Goal: Information Seeking & Learning: Learn about a topic

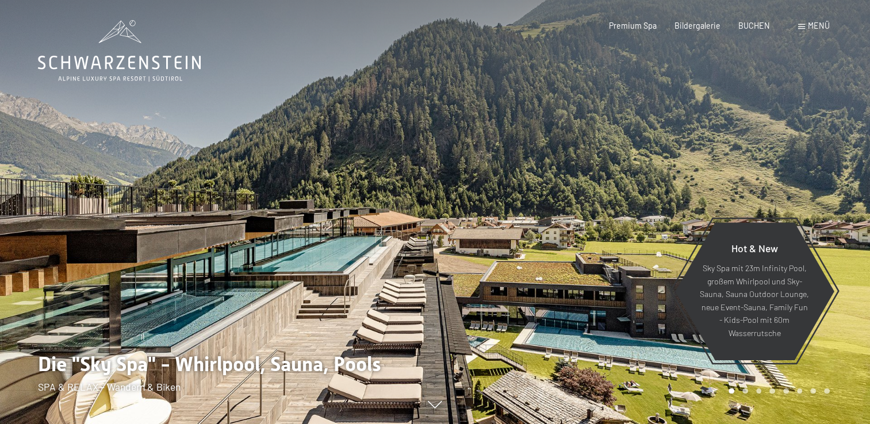
click at [814, 25] on span "Menü" at bounding box center [819, 26] width 22 height 10
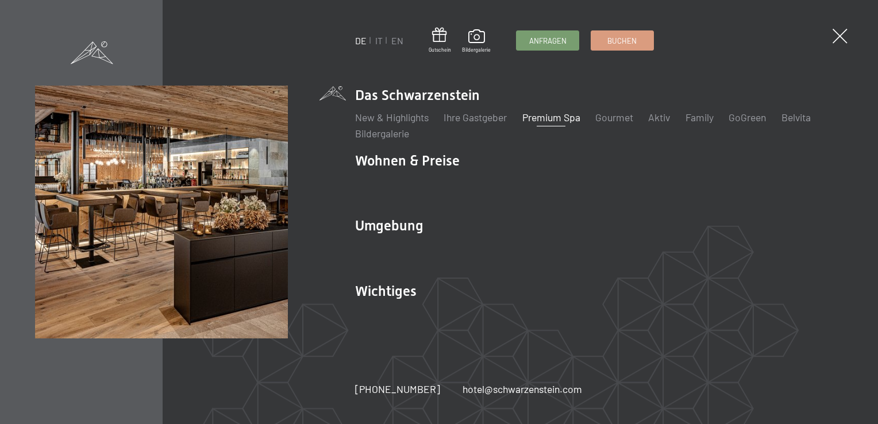
click at [579, 119] on link "Premium Spa" at bounding box center [551, 117] width 58 height 13
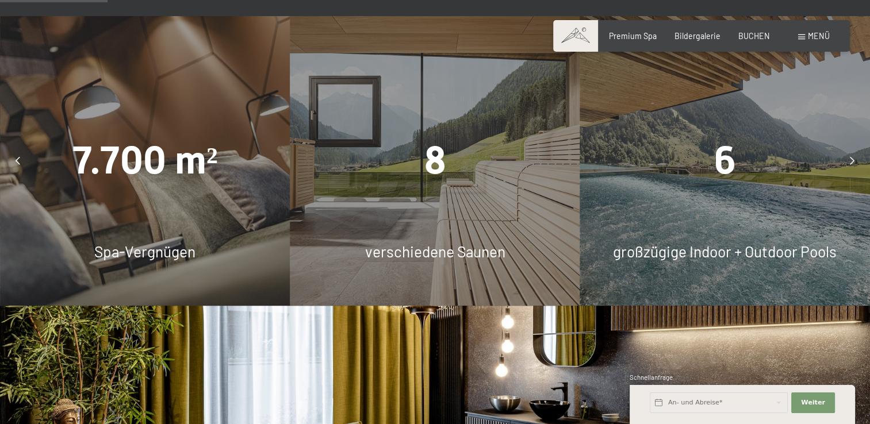
scroll to position [920, 0]
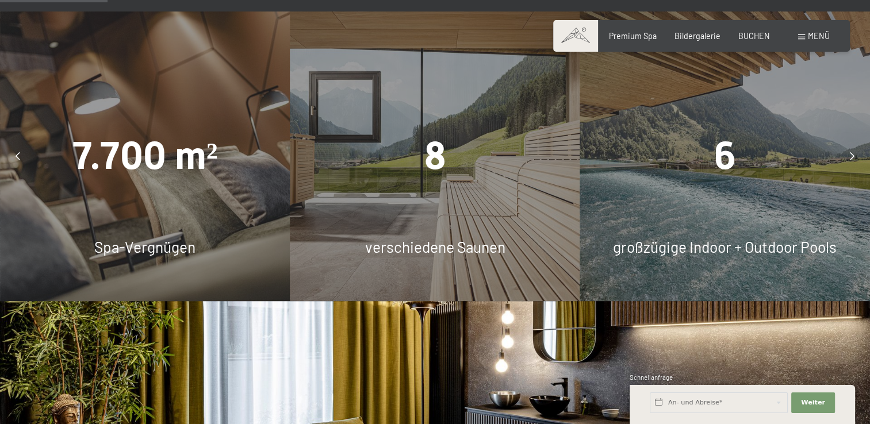
click at [715, 133] on span "6" at bounding box center [725, 155] width 22 height 45
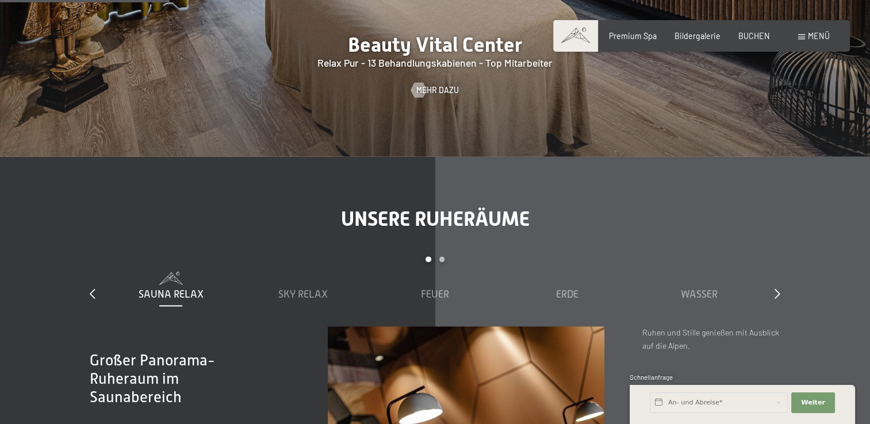
scroll to position [1609, 0]
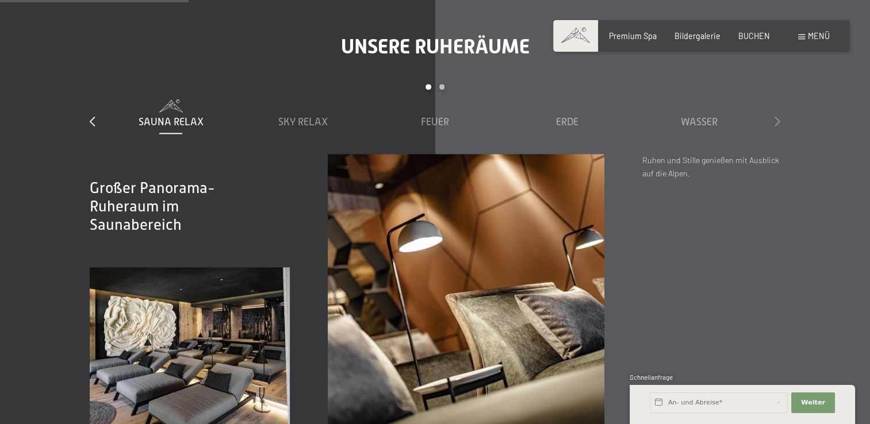
click at [775, 116] on icon at bounding box center [777, 121] width 6 height 10
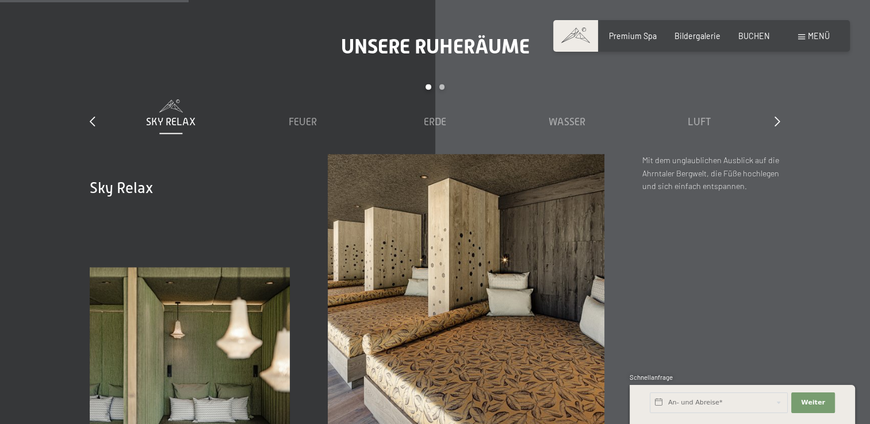
click at [771, 84] on div "slide 2 to 6 of 7 Sauna Relax Sky Relax Feuer Erde Wasser Luft Wolke 7" at bounding box center [435, 119] width 690 height 70
click at [777, 116] on icon at bounding box center [777, 121] width 6 height 10
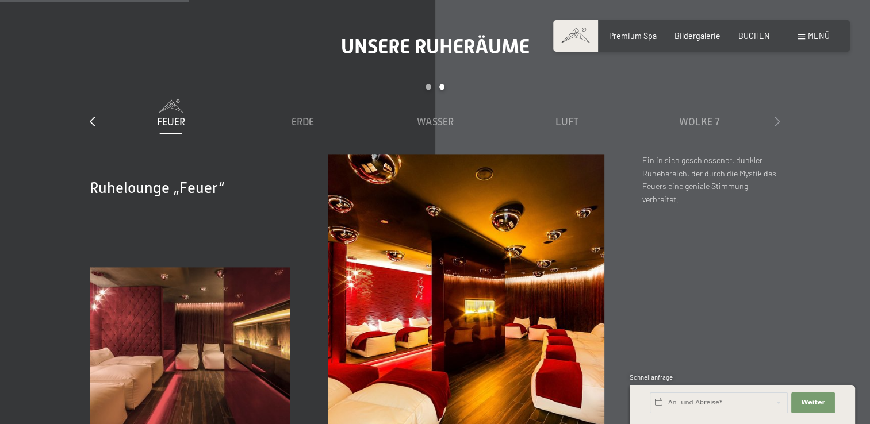
click at [777, 116] on icon at bounding box center [777, 121] width 6 height 10
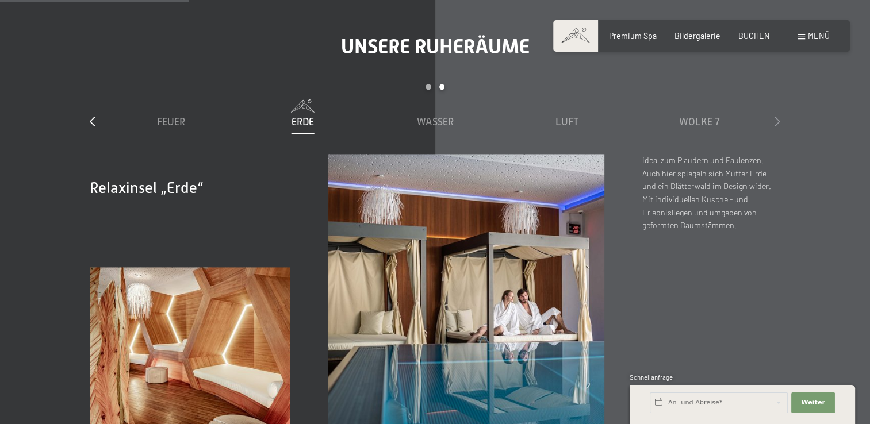
click at [777, 116] on icon at bounding box center [777, 121] width 6 height 10
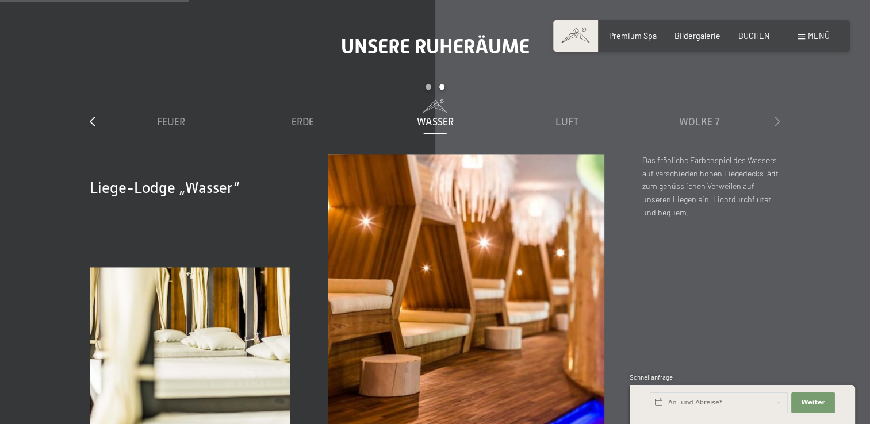
click at [777, 116] on icon at bounding box center [777, 121] width 6 height 10
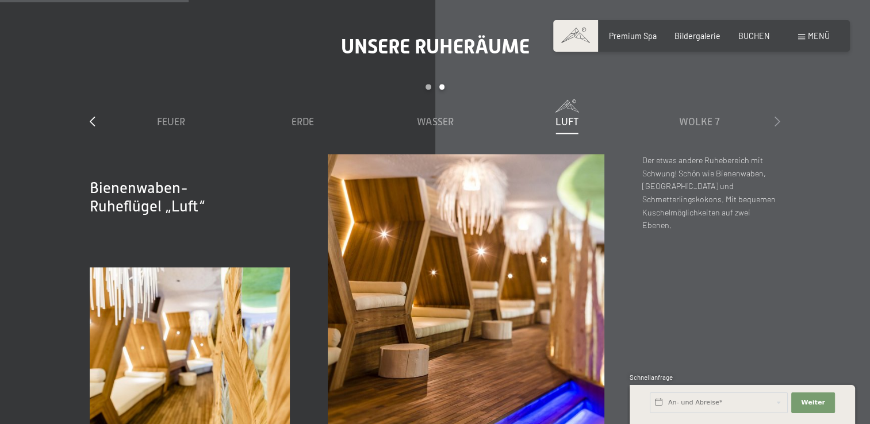
click at [777, 116] on icon at bounding box center [777, 121] width 6 height 10
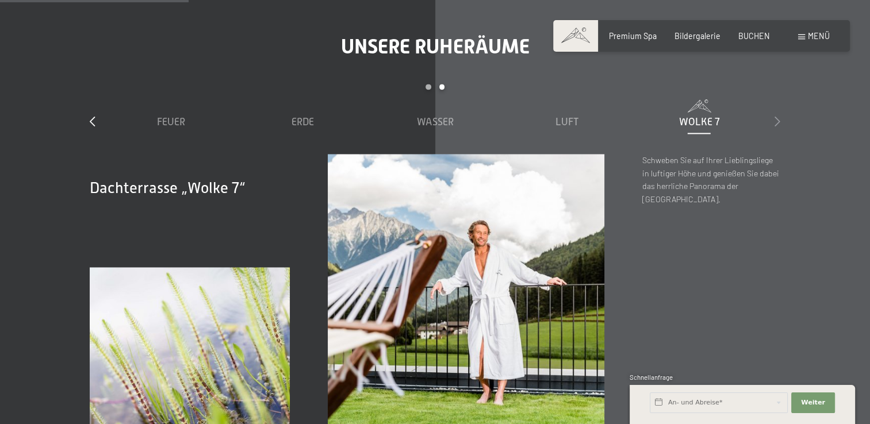
click at [777, 116] on icon at bounding box center [777, 121] width 6 height 10
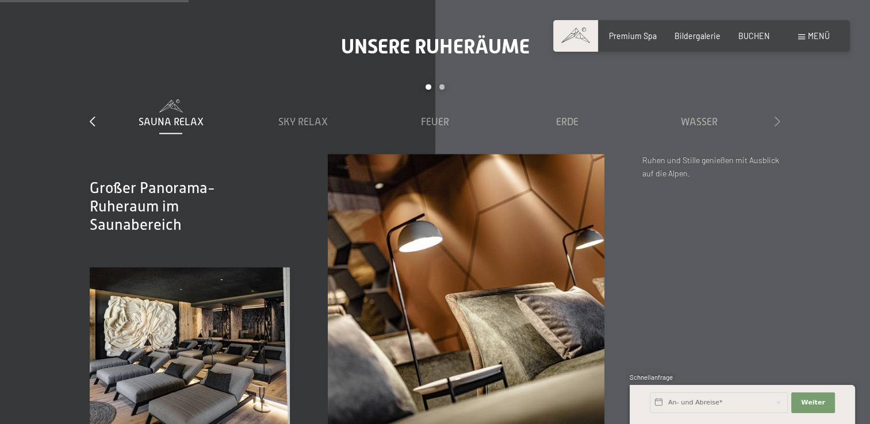
click at [777, 116] on icon at bounding box center [777, 121] width 6 height 10
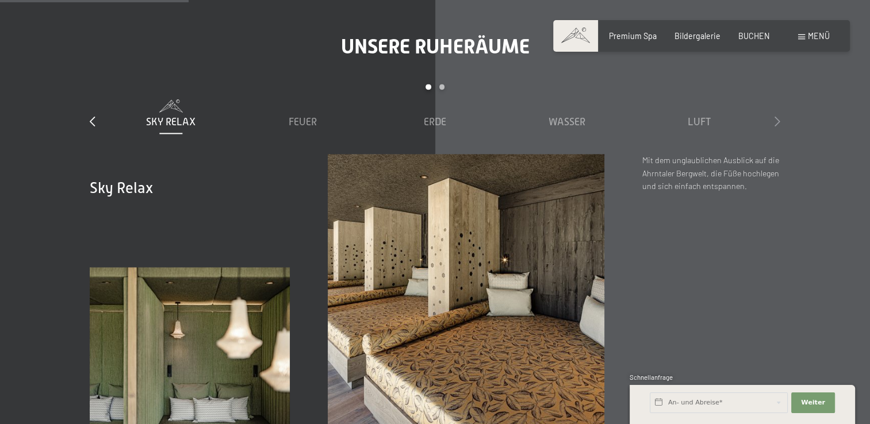
click at [777, 116] on icon at bounding box center [777, 121] width 6 height 10
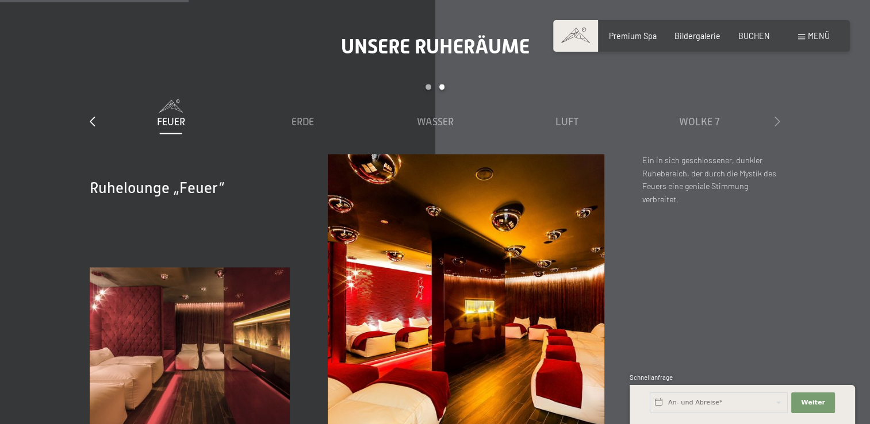
click at [777, 116] on icon at bounding box center [777, 121] width 6 height 10
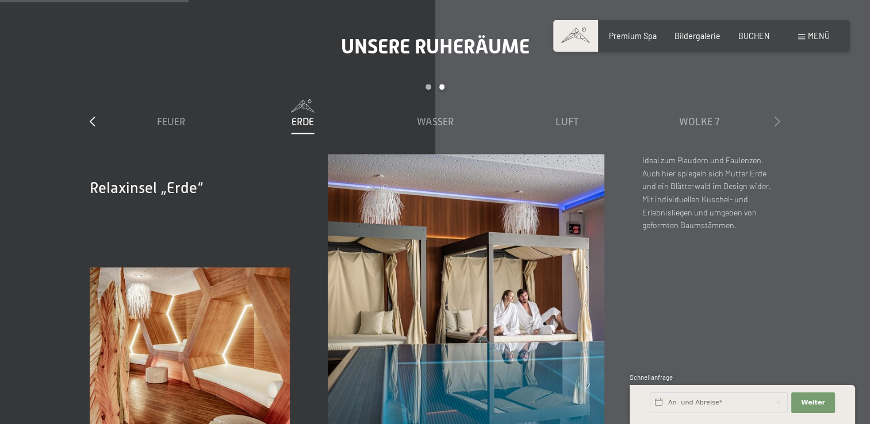
click at [777, 116] on icon at bounding box center [777, 121] width 6 height 10
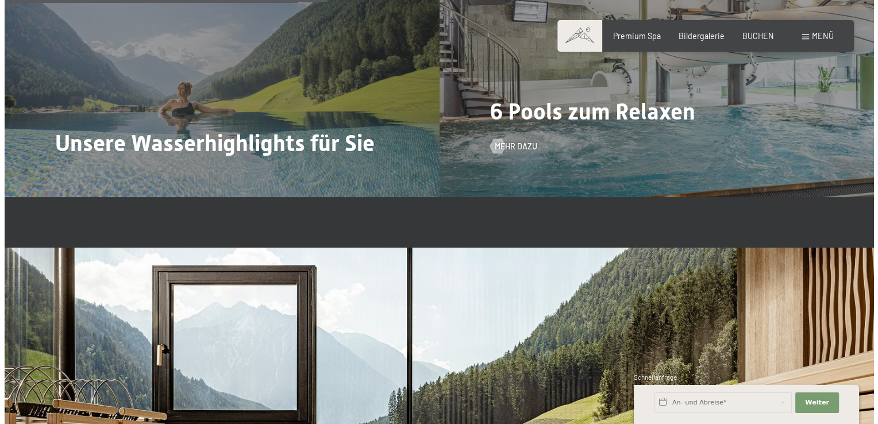
scroll to position [2644, 0]
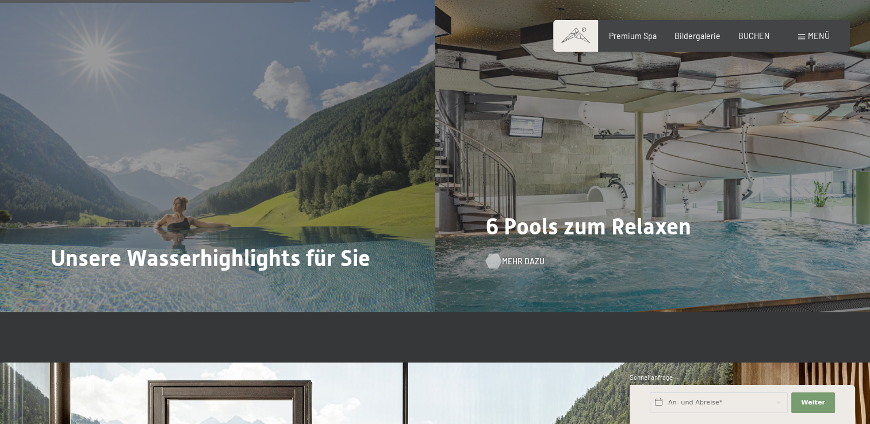
click at [521, 256] on span "Mehr dazu" at bounding box center [523, 261] width 43 height 11
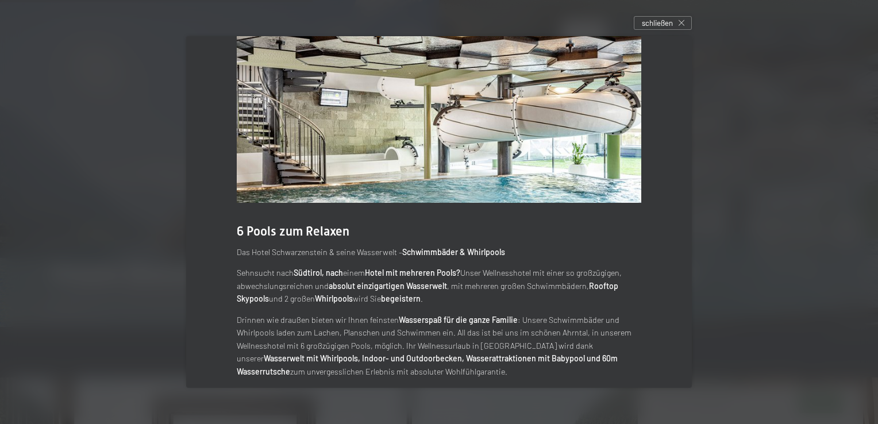
scroll to position [42, 0]
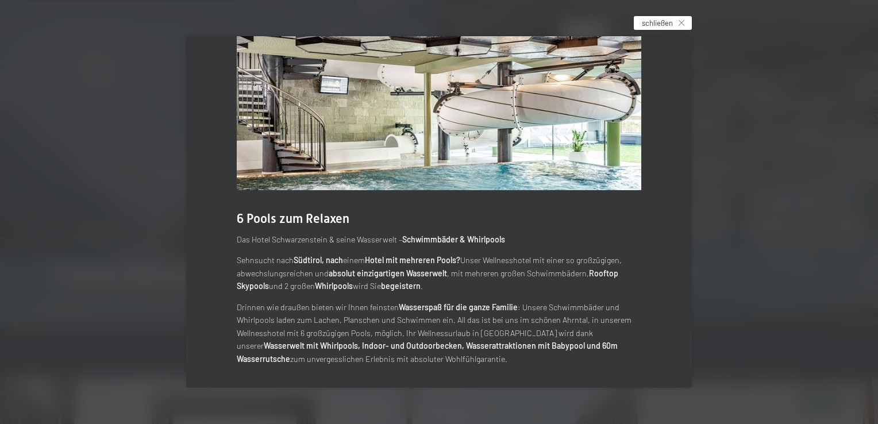
click at [682, 22] on icon at bounding box center [682, 23] width 6 height 6
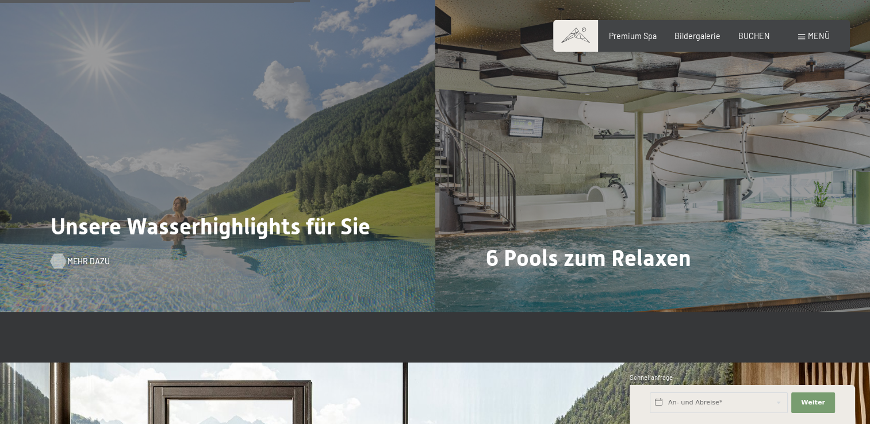
click at [79, 256] on span "Mehr dazu" at bounding box center [88, 261] width 43 height 11
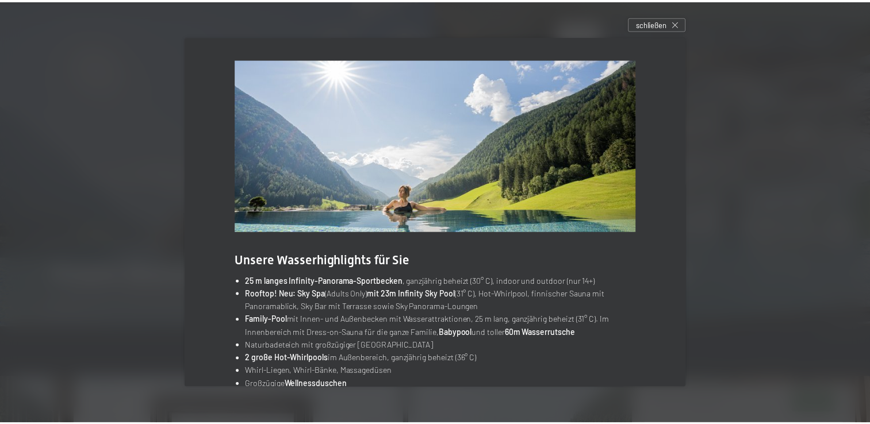
scroll to position [39, 0]
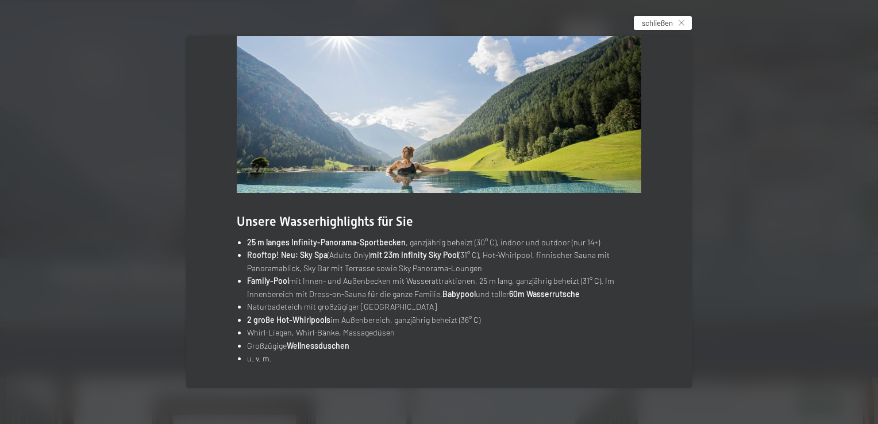
click at [658, 24] on span "schließen" at bounding box center [657, 23] width 31 height 10
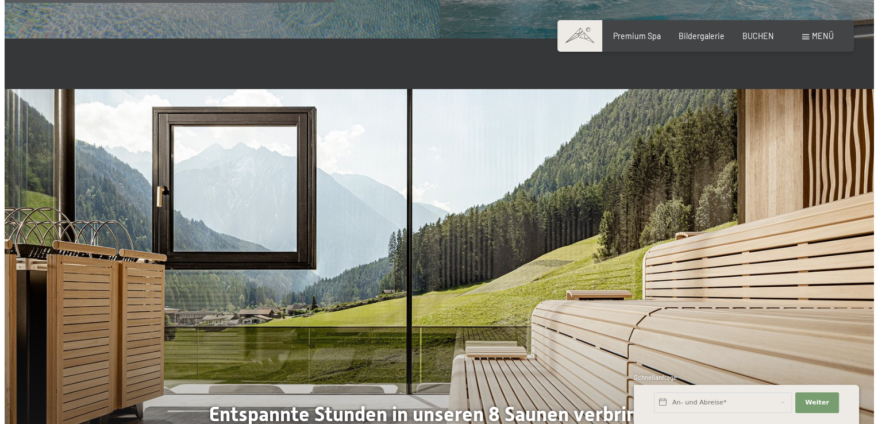
scroll to position [3046, 0]
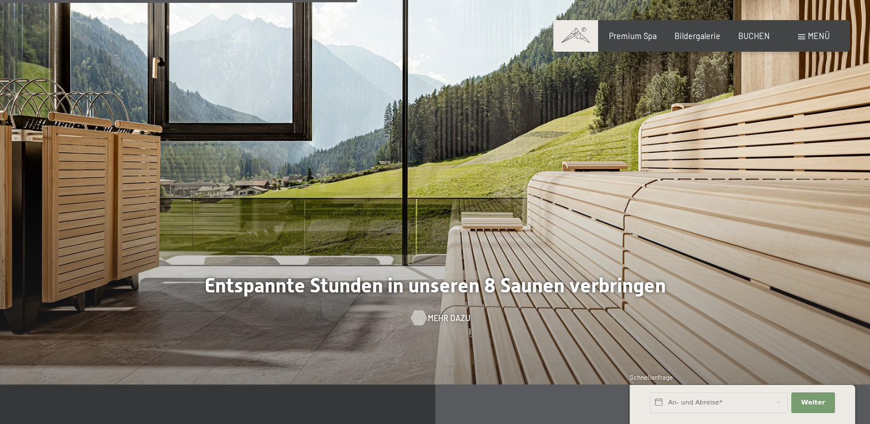
click at [452, 313] on span "Mehr dazu" at bounding box center [449, 318] width 43 height 11
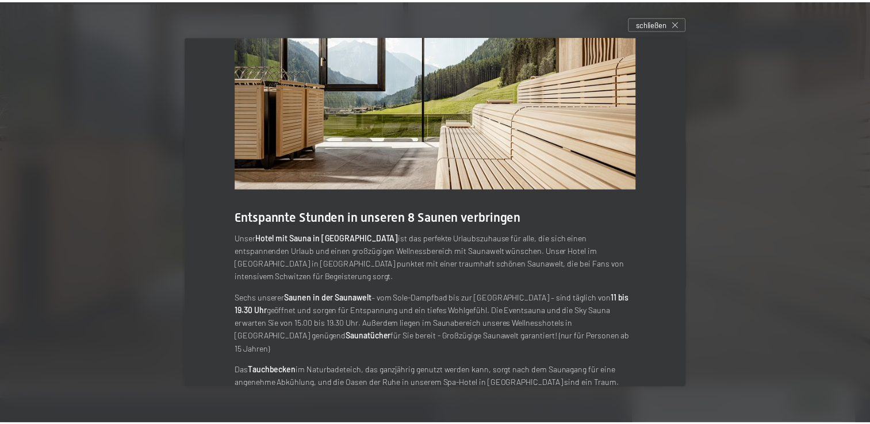
scroll to position [0, 0]
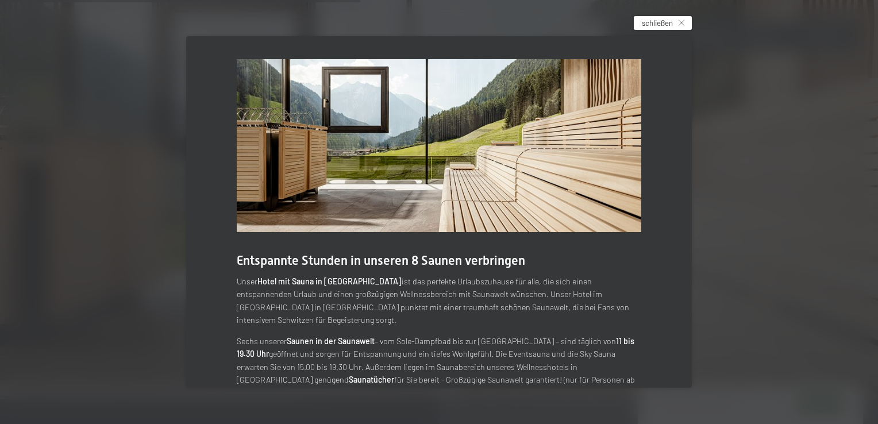
click at [673, 25] on span "schließen" at bounding box center [657, 23] width 31 height 10
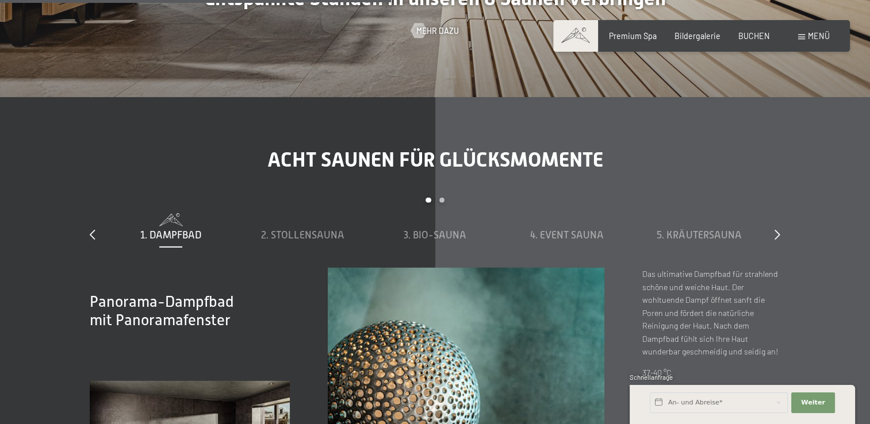
scroll to position [3449, 0]
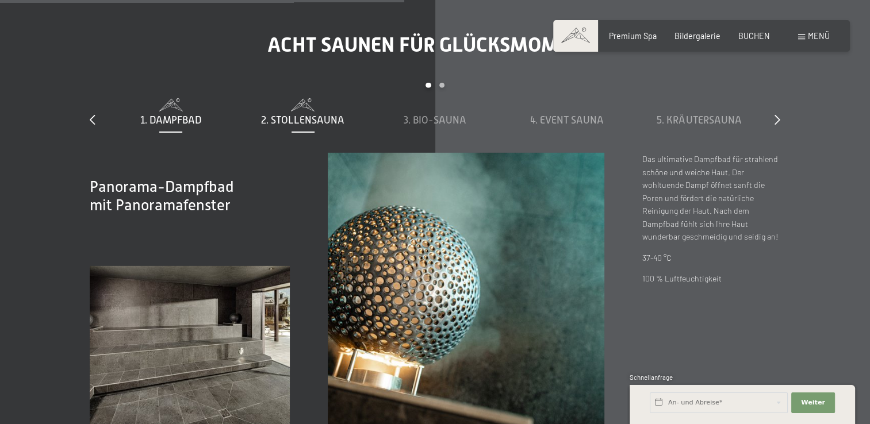
click at [284, 114] on span "2. Stollensauna" at bounding box center [302, 119] width 83 height 11
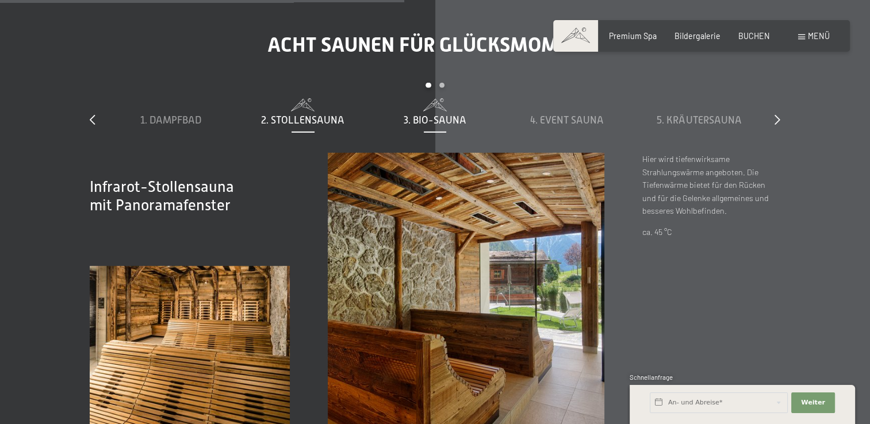
click at [424, 114] on span "3. Bio-Sauna" at bounding box center [434, 119] width 63 height 11
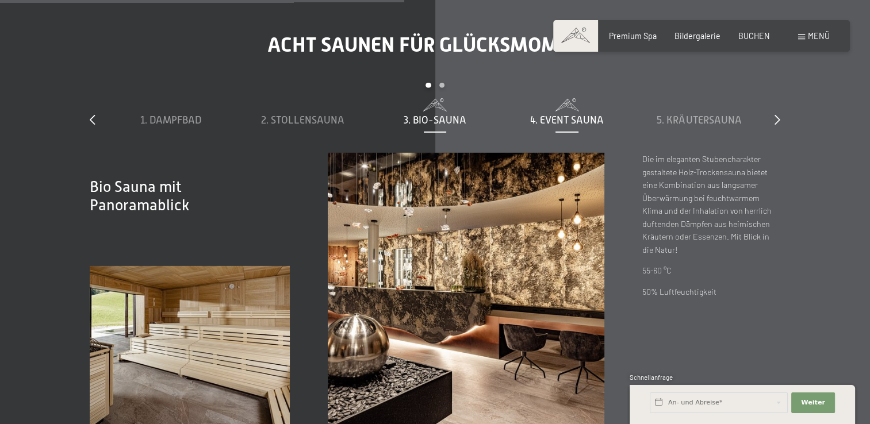
click at [564, 114] on span "4. Event Sauna" at bounding box center [567, 119] width 74 height 11
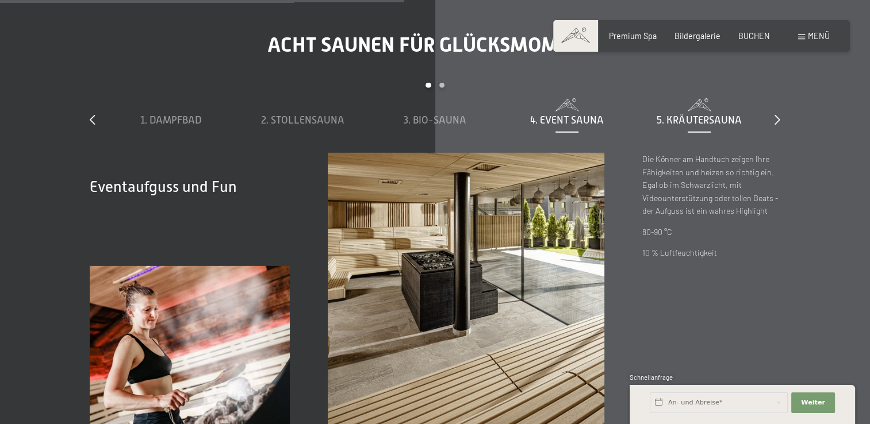
click at [674, 114] on span "5. Kräutersauna" at bounding box center [698, 119] width 84 height 11
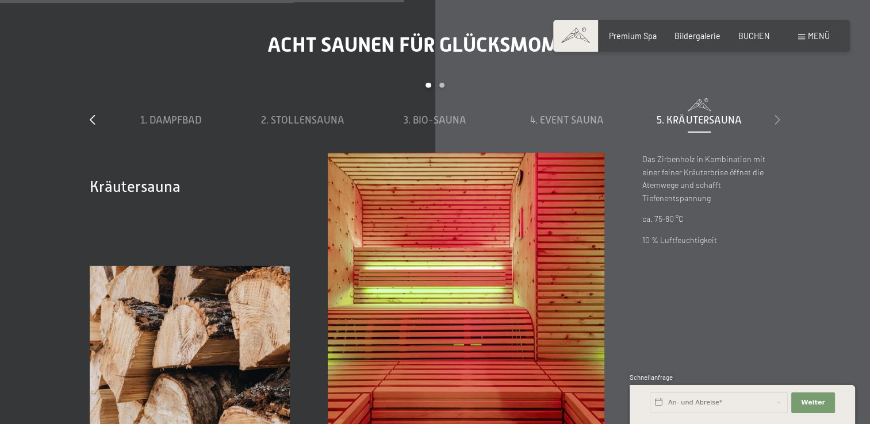
click at [777, 114] on icon at bounding box center [777, 119] width 6 height 10
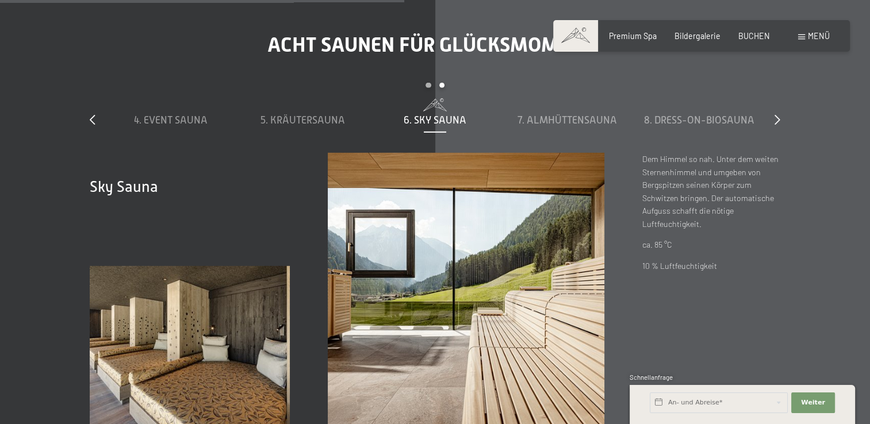
click at [443, 114] on span "6. Sky Sauna" at bounding box center [434, 119] width 63 height 11
click at [324, 114] on span "5. Kräutersauna" at bounding box center [302, 119] width 84 height 11
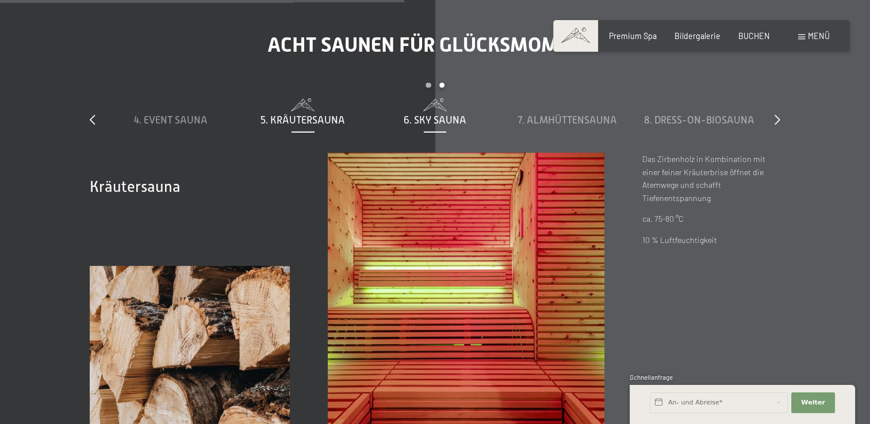
click at [444, 114] on span "6. Sky Sauna" at bounding box center [434, 119] width 63 height 11
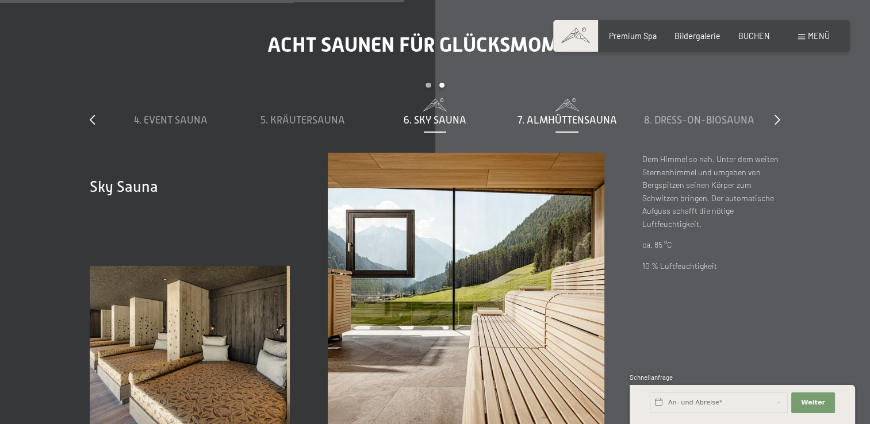
click at [548, 114] on span "7. Almhüttensauna" at bounding box center [566, 119] width 99 height 11
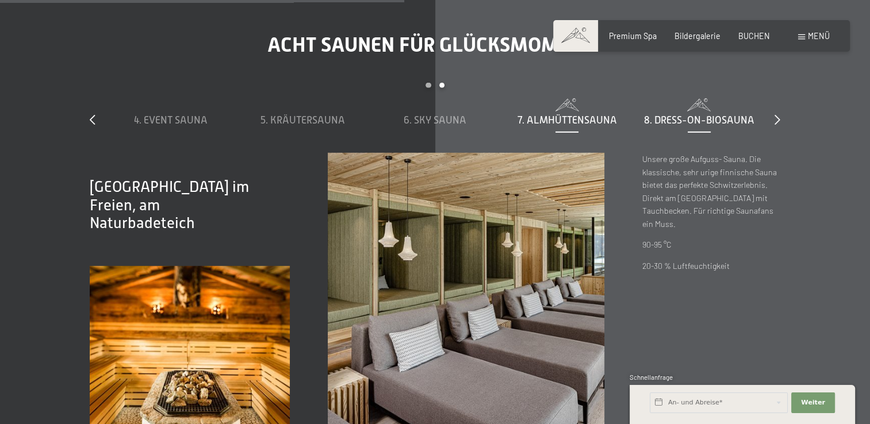
click at [660, 114] on span "8. Dress-on-Biosauna" at bounding box center [699, 119] width 110 height 11
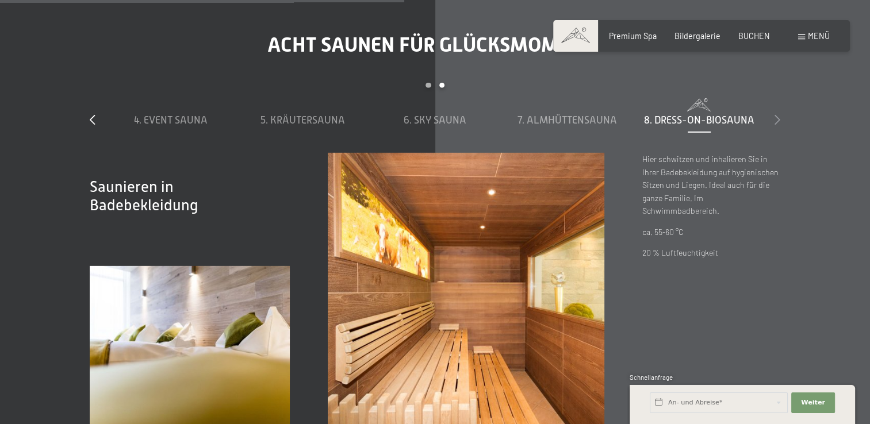
click at [775, 114] on icon at bounding box center [777, 119] width 6 height 10
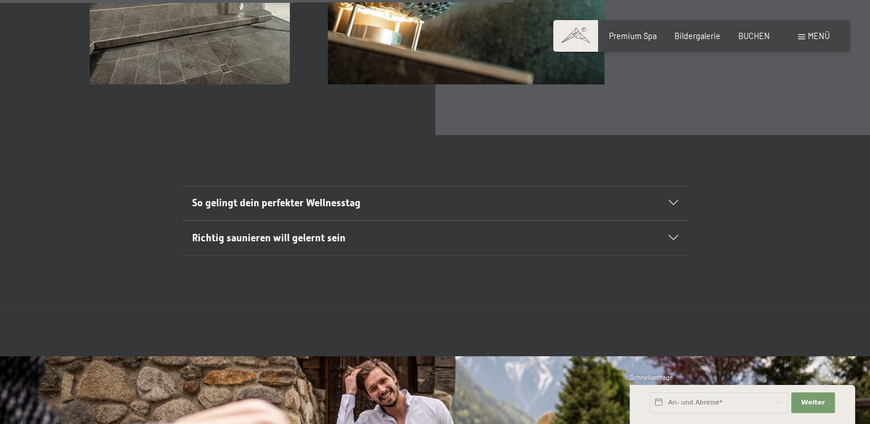
scroll to position [3851, 0]
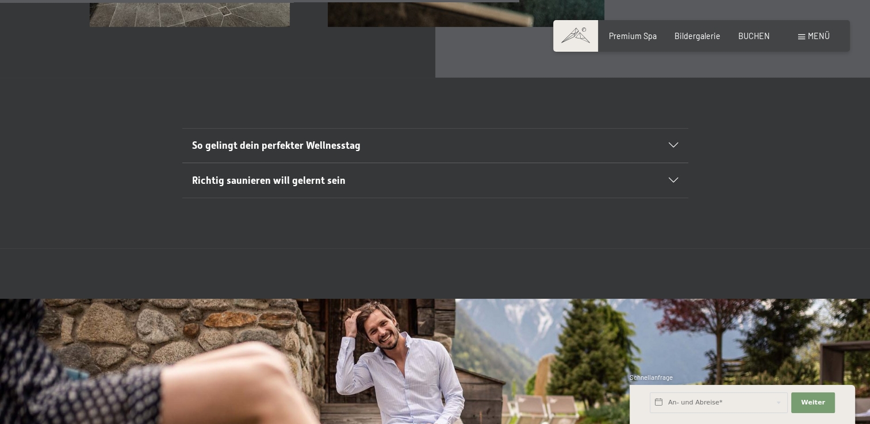
click at [678, 163] on section "Richtig saunieren will gelernt sein Manche mögen’s heiß: Ihr Urlaub in unserem …" at bounding box center [435, 181] width 506 height 36
click at [674, 178] on icon at bounding box center [672, 180] width 9 height 5
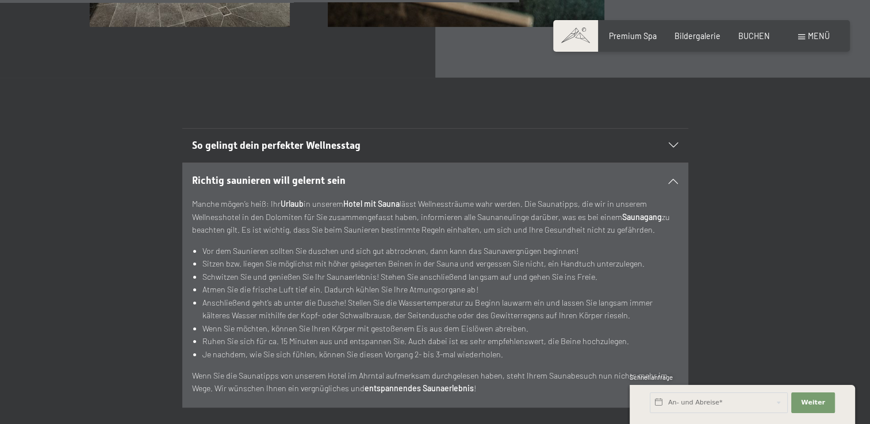
click at [669, 129] on div "So gelingt dein perfekter Wellnesstag" at bounding box center [435, 146] width 486 height 34
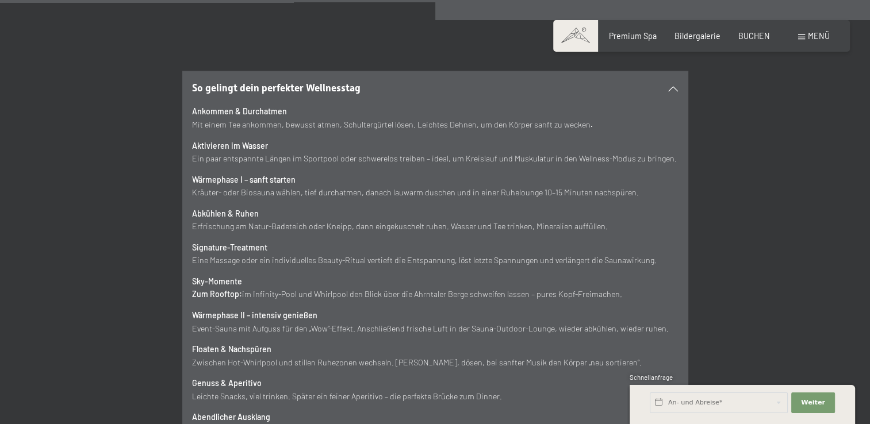
scroll to position [3793, 0]
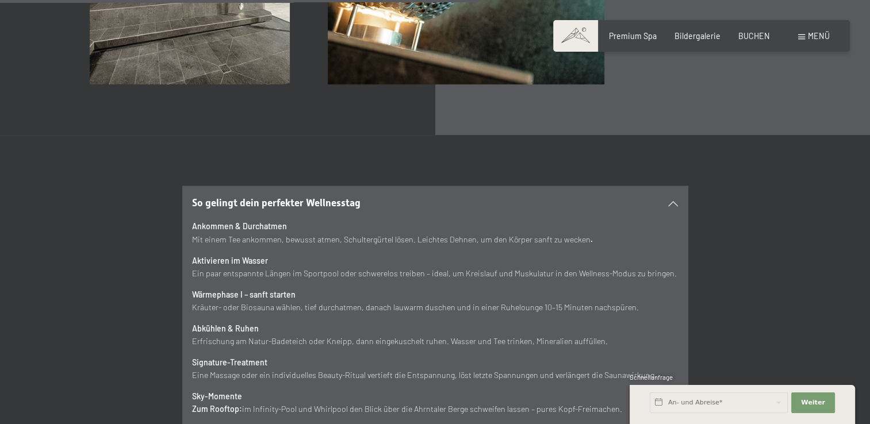
click at [670, 186] on div "So gelingt dein perfekter Wellnesstag" at bounding box center [435, 203] width 486 height 34
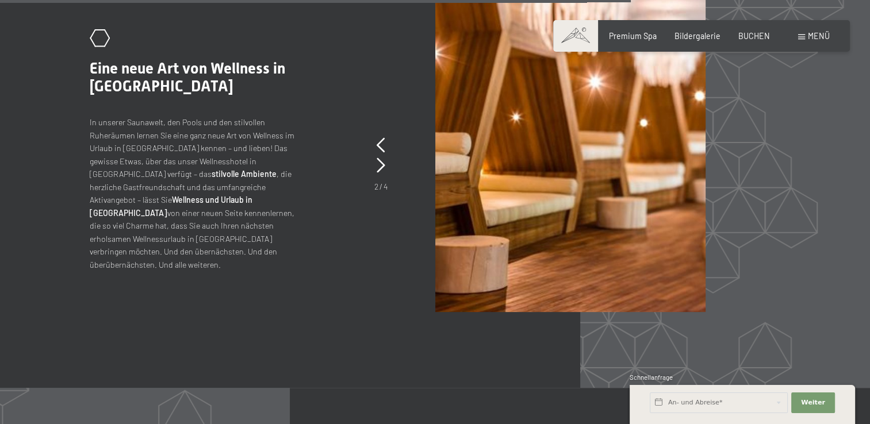
scroll to position [4541, 0]
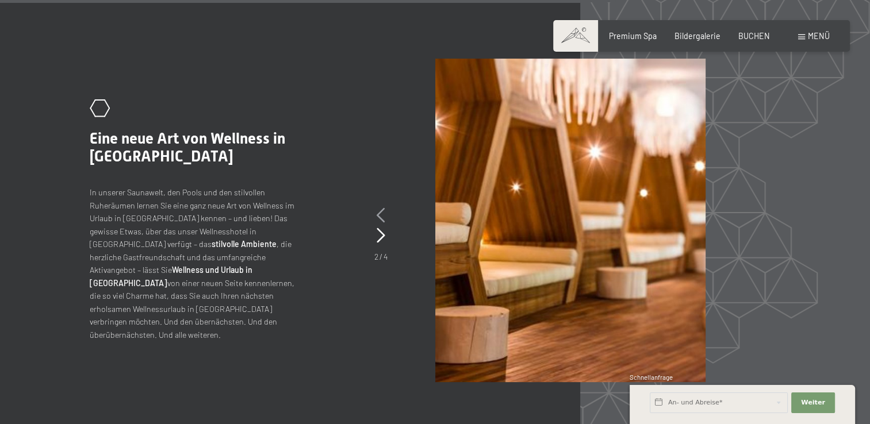
click at [382, 208] on icon at bounding box center [380, 215] width 9 height 15
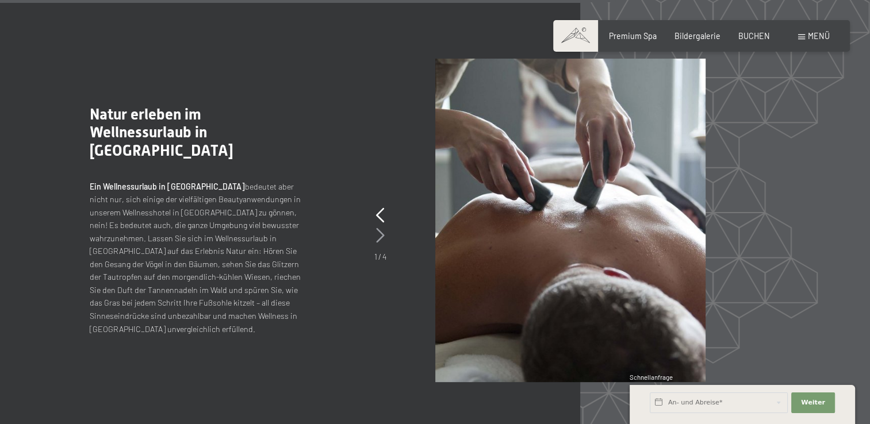
click at [382, 228] on icon at bounding box center [380, 235] width 9 height 15
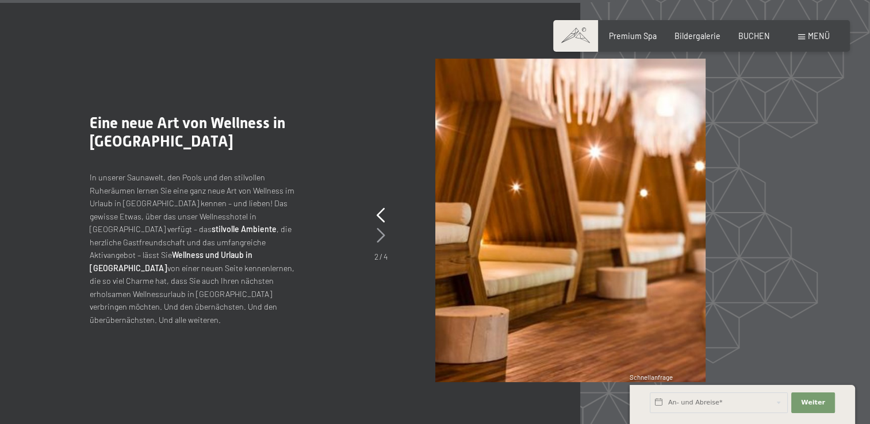
click at [382, 228] on icon at bounding box center [380, 235] width 9 height 15
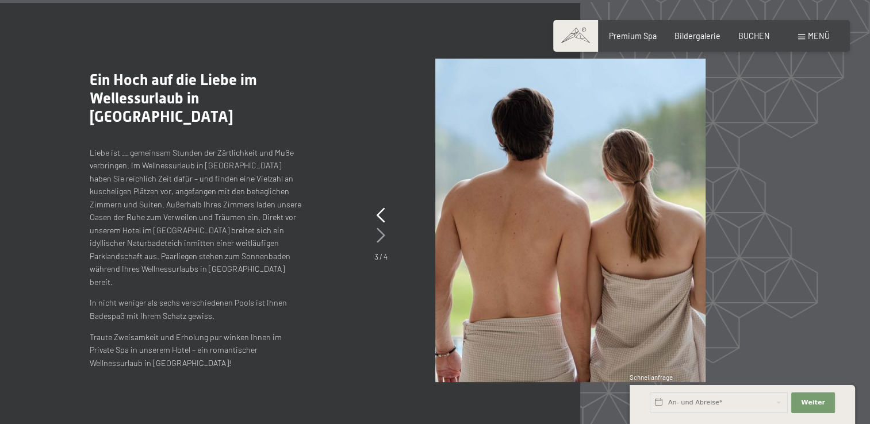
click at [382, 228] on icon at bounding box center [380, 235] width 9 height 15
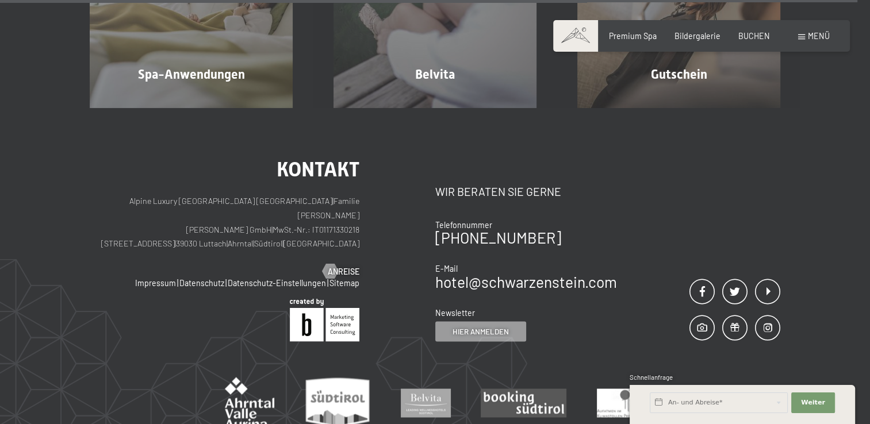
scroll to position [6207, 0]
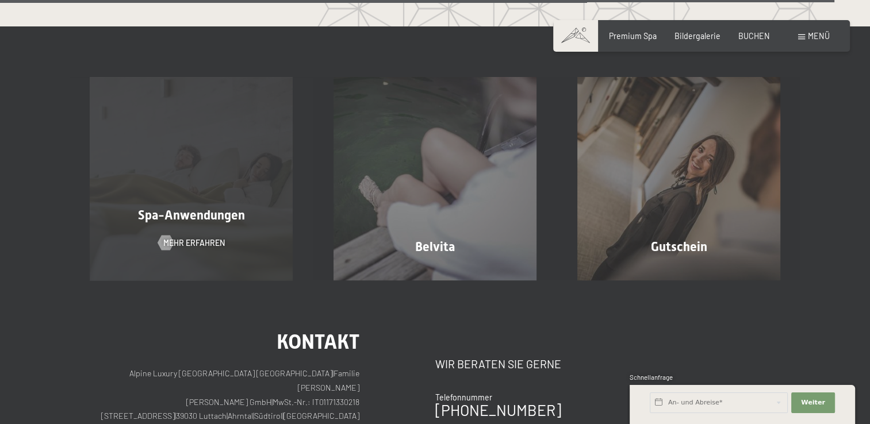
click at [223, 161] on div "Spa-Anwendungen Mehr erfahren" at bounding box center [192, 178] width 244 height 203
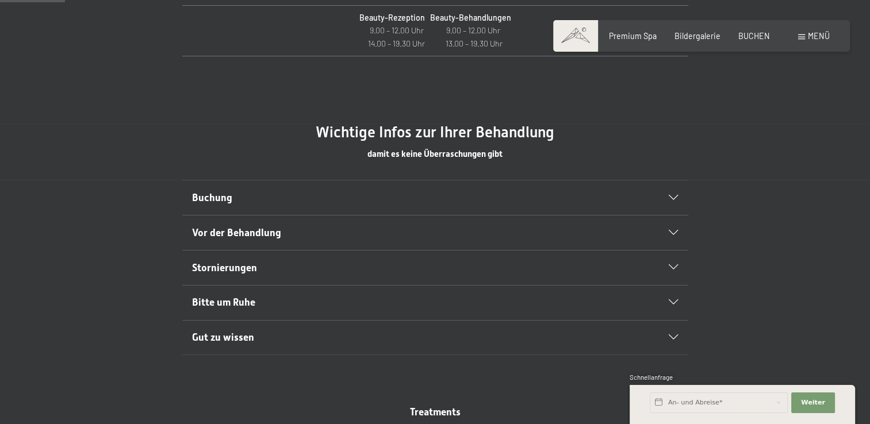
scroll to position [632, 0]
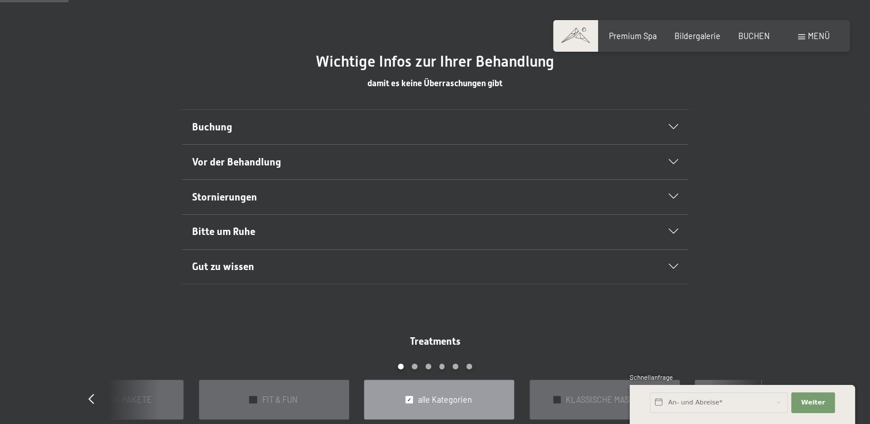
click at [674, 125] on icon at bounding box center [672, 127] width 9 height 5
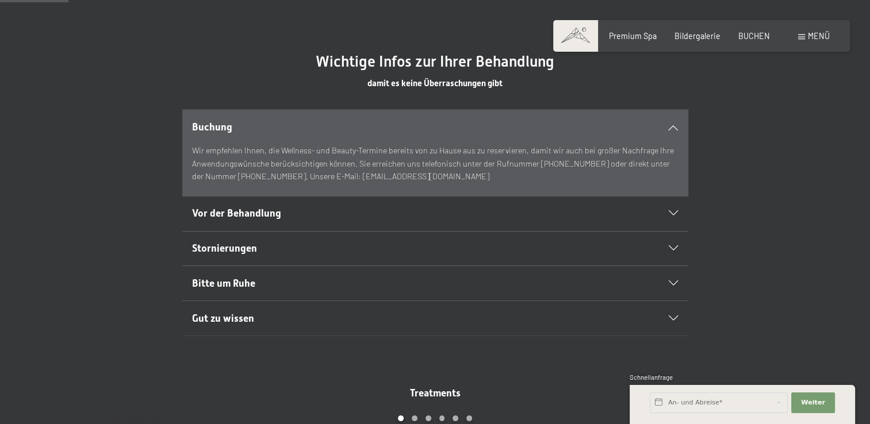
click at [674, 215] on icon at bounding box center [672, 213] width 9 height 5
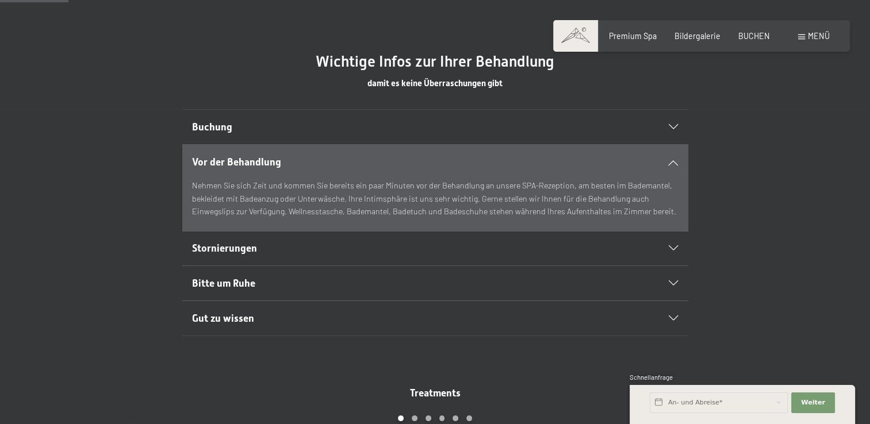
click at [671, 244] on div "Stornierungen" at bounding box center [435, 249] width 486 height 34
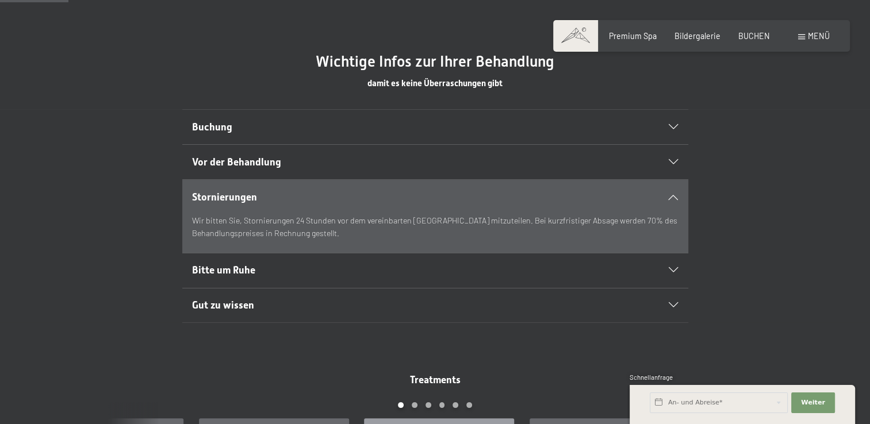
click at [670, 270] on icon at bounding box center [672, 270] width 9 height 5
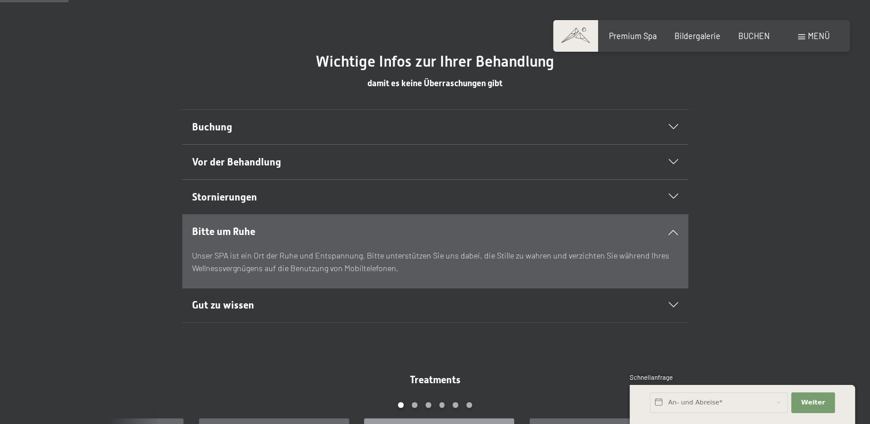
click at [674, 305] on icon at bounding box center [672, 305] width 9 height 5
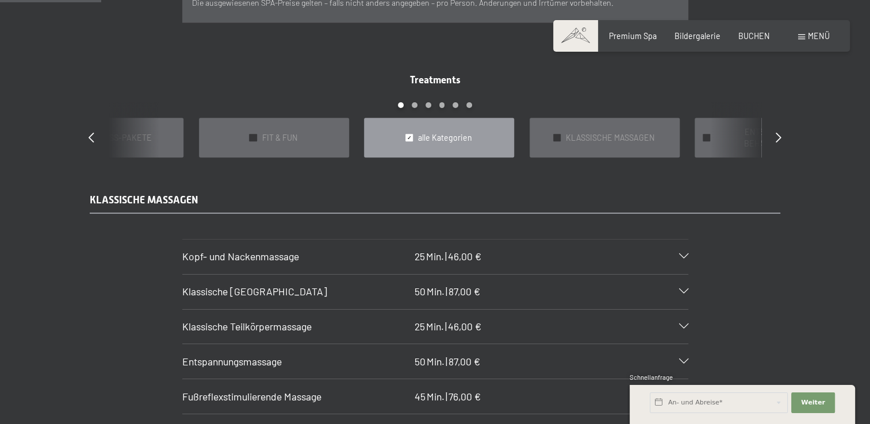
scroll to position [977, 0]
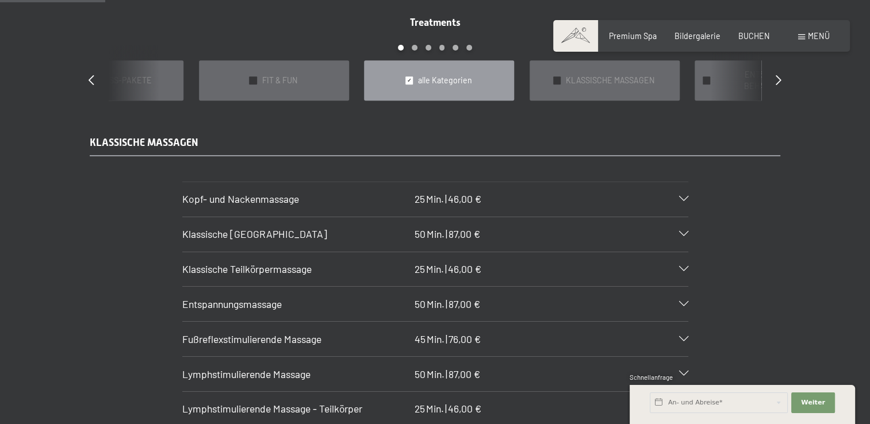
click at [679, 217] on div "Klassische [GEOGRAPHIC_DATA] 50 Min. | 87,00 €" at bounding box center [435, 234] width 506 height 34
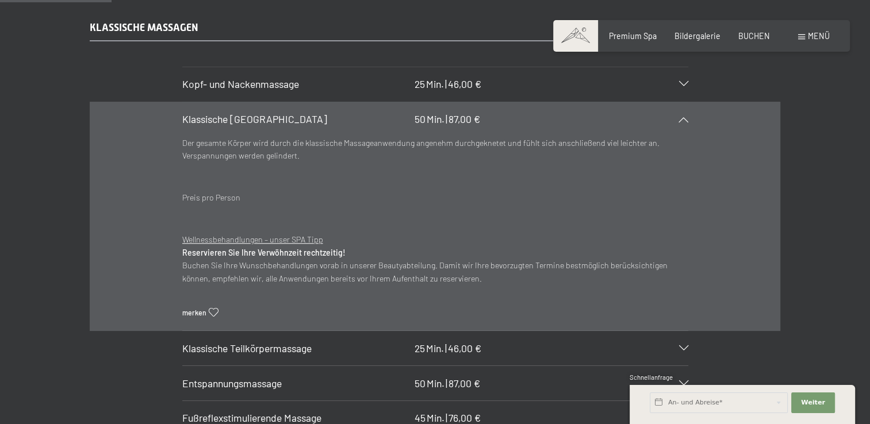
scroll to position [1035, 0]
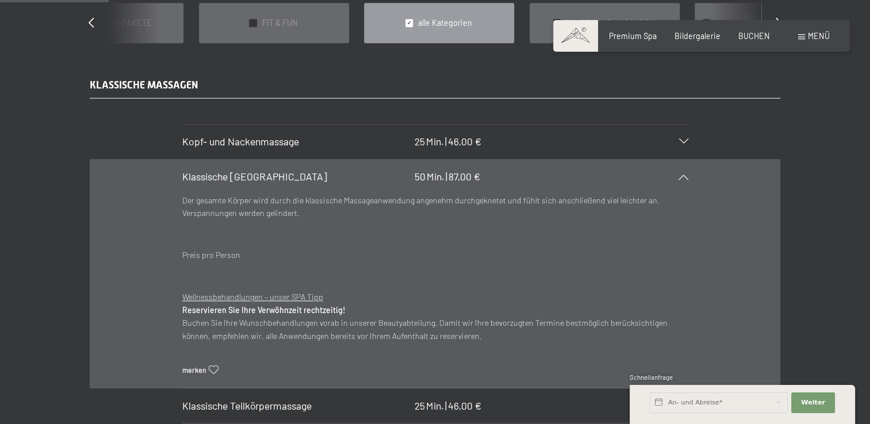
click at [683, 174] on icon at bounding box center [683, 176] width 9 height 5
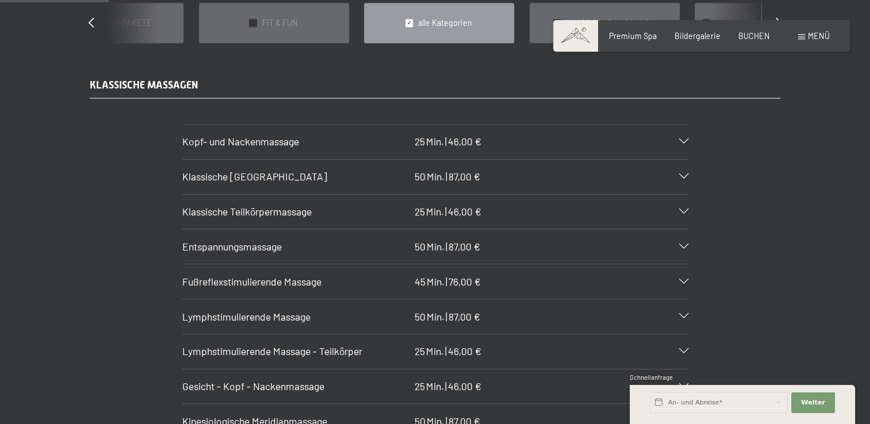
click at [685, 229] on div "Entspannungsmassage 50 Min. | 87,00 €" at bounding box center [435, 246] width 506 height 34
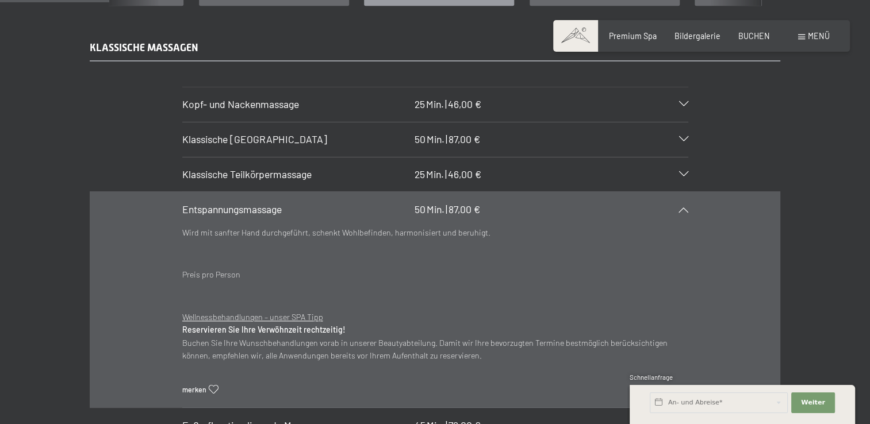
scroll to position [1092, 0]
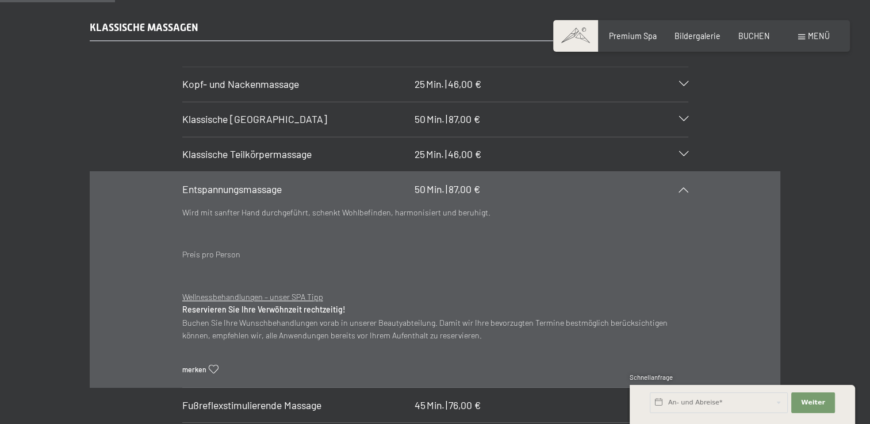
click at [679, 187] on icon at bounding box center [683, 189] width 9 height 5
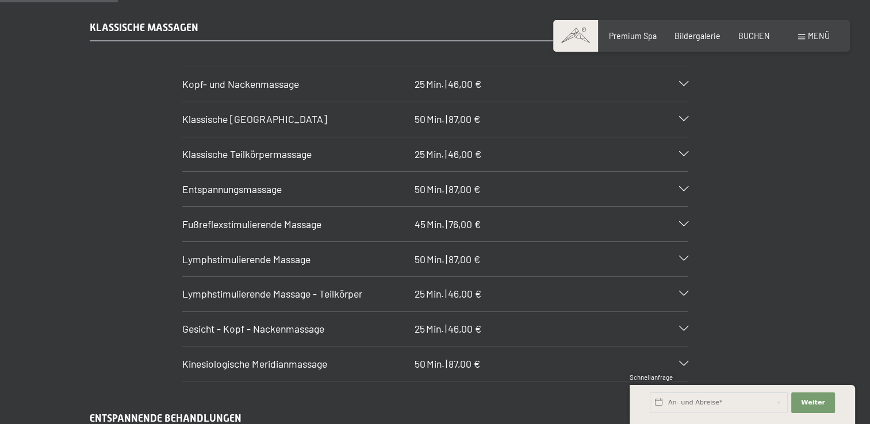
scroll to position [1207, 0]
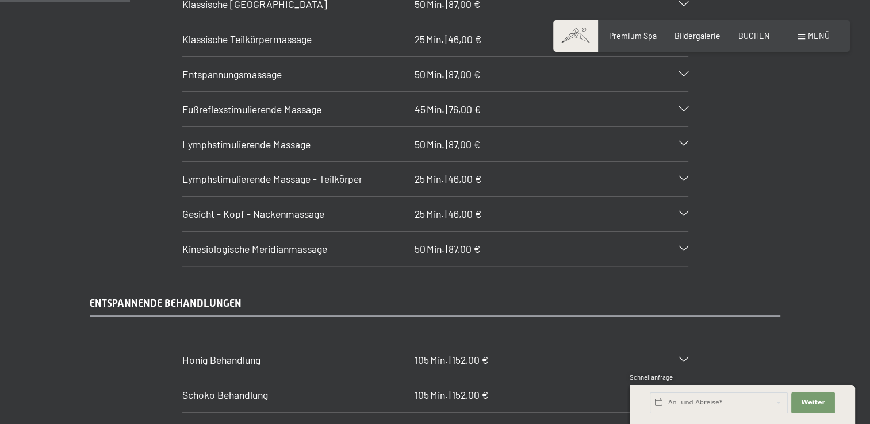
click at [679, 247] on icon at bounding box center [683, 249] width 9 height 5
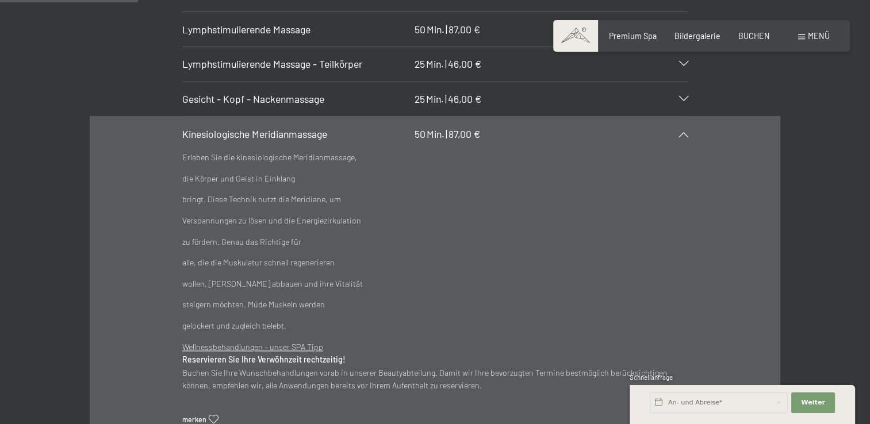
scroll to position [1379, 0]
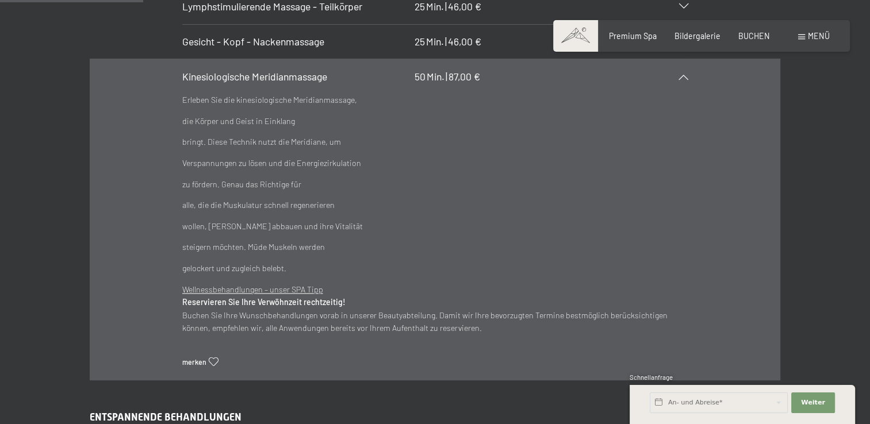
click at [685, 74] on icon at bounding box center [683, 76] width 9 height 5
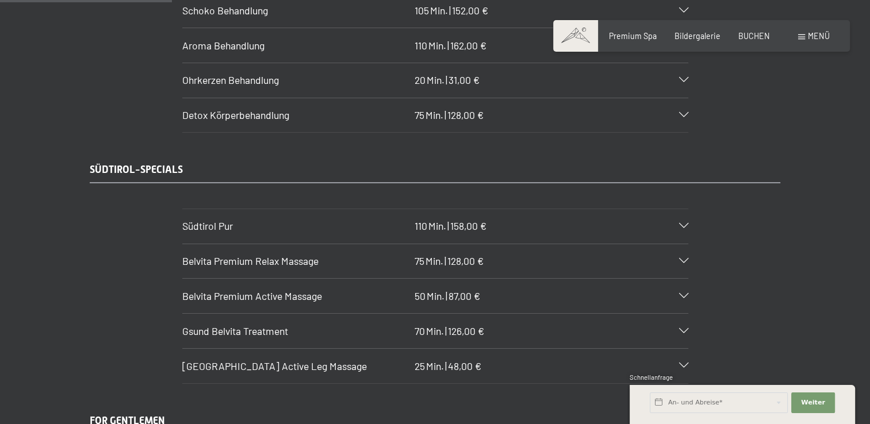
scroll to position [1609, 0]
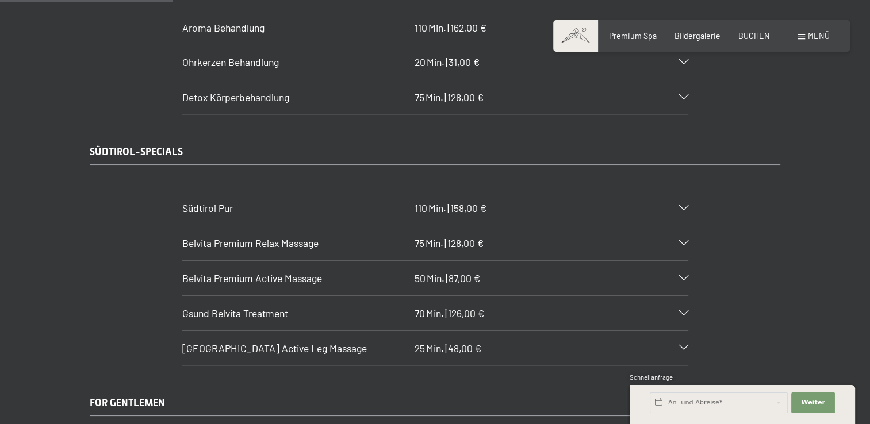
click at [676, 197] on div "Südtirol Pur 110 Min. | 158,00 €" at bounding box center [435, 208] width 506 height 34
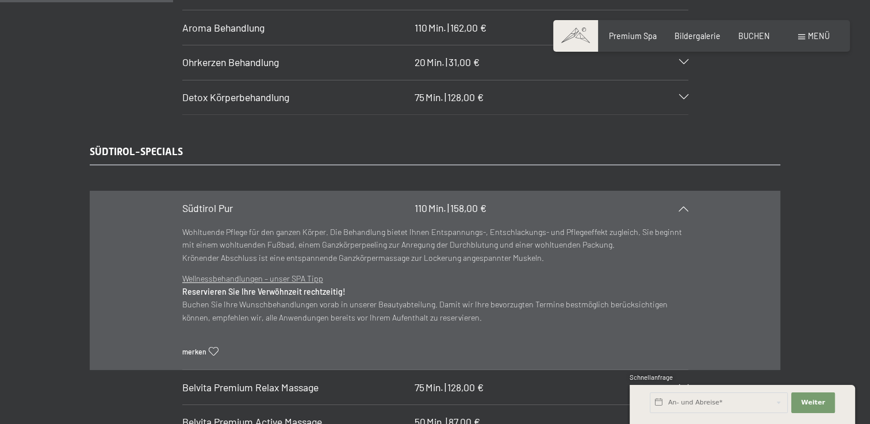
click at [678, 197] on div "Südtirol Pur 110 Min. | 158,00 €" at bounding box center [435, 208] width 506 height 34
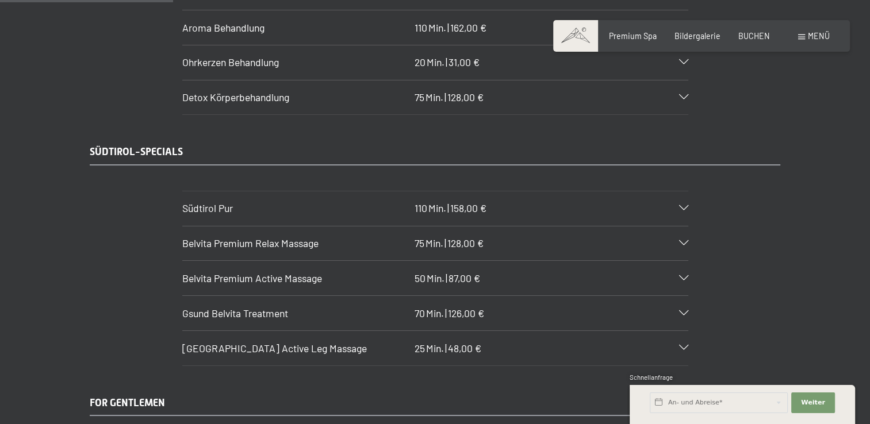
click at [682, 226] on div "Belvita Premium Relax Massage 75 Min. | 128,00 €" at bounding box center [435, 243] width 506 height 34
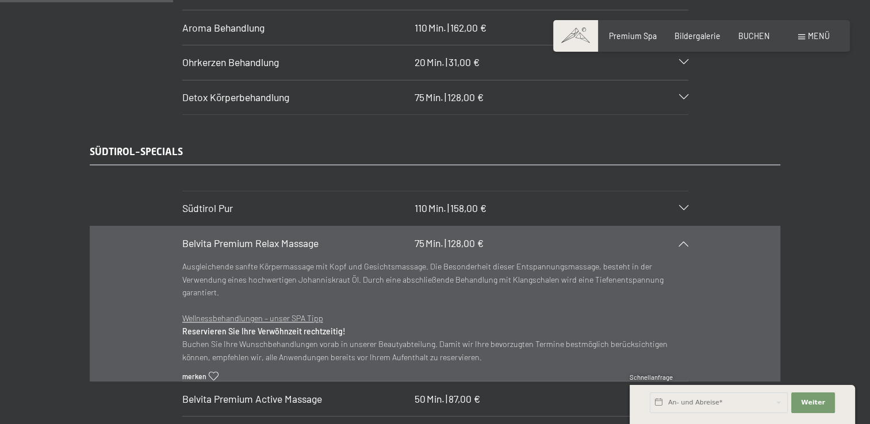
click at [682, 226] on div "Belvita Premium Relax Massage 75 Min. | 128,00 €" at bounding box center [435, 243] width 506 height 34
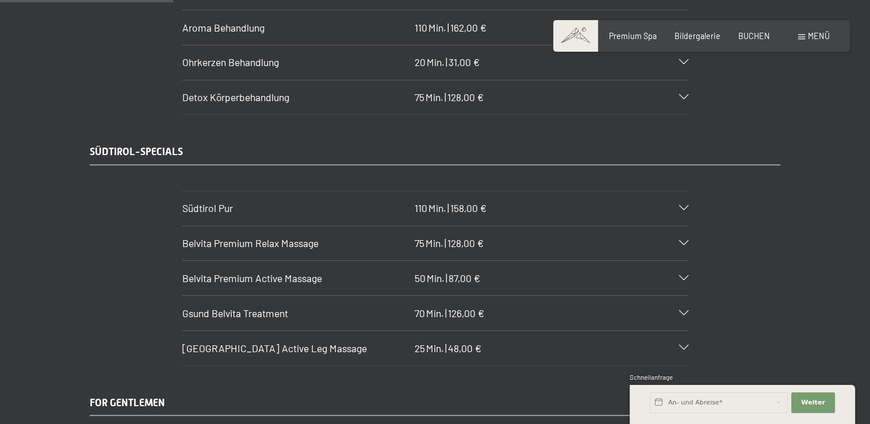
click at [682, 276] on icon at bounding box center [683, 278] width 9 height 5
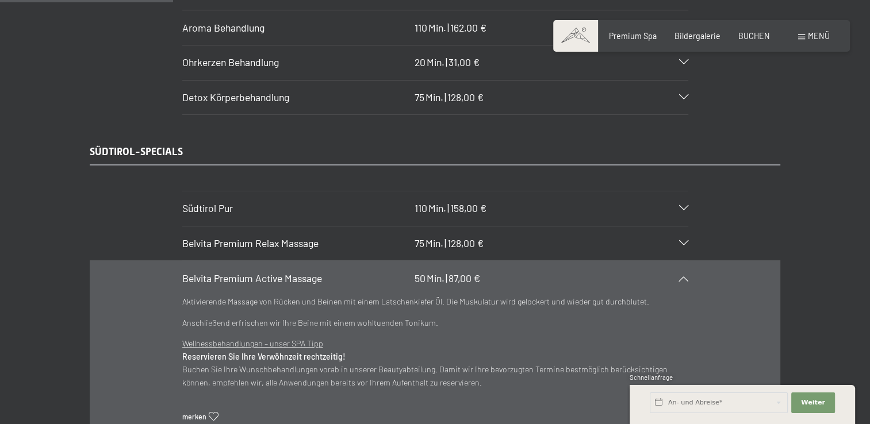
click at [683, 276] on icon at bounding box center [683, 278] width 9 height 5
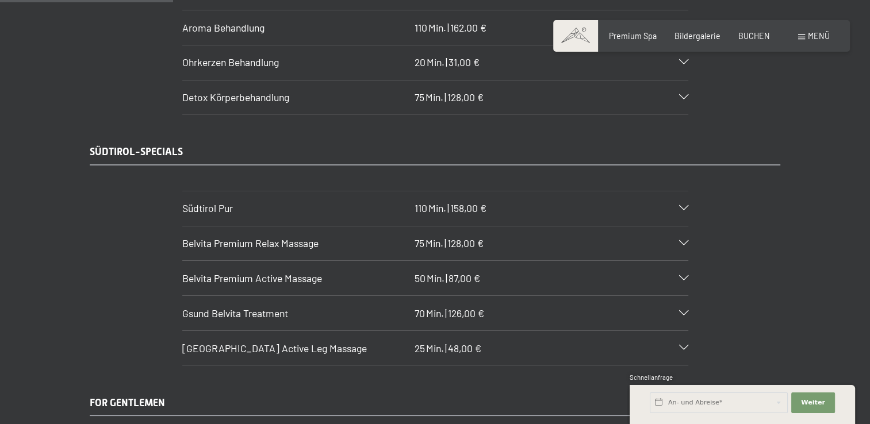
click at [681, 296] on div "Gsund Belvita Treatment 70 Min. | 126,00 €" at bounding box center [435, 313] width 506 height 34
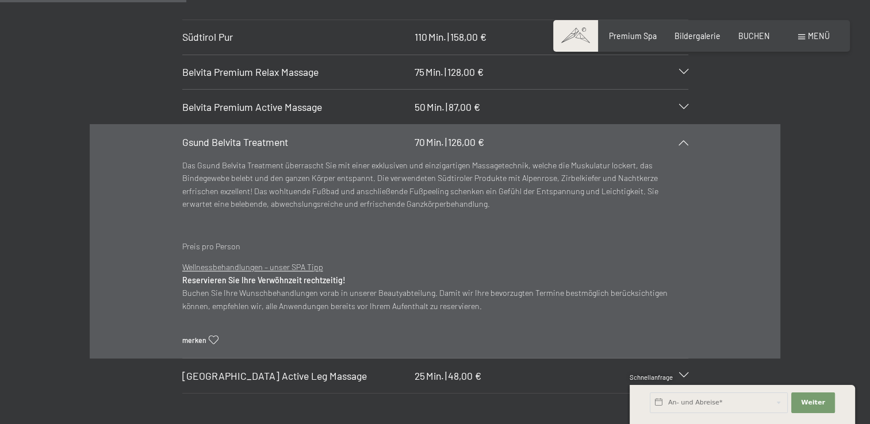
scroll to position [1782, 0]
click at [685, 139] on icon at bounding box center [683, 141] width 9 height 5
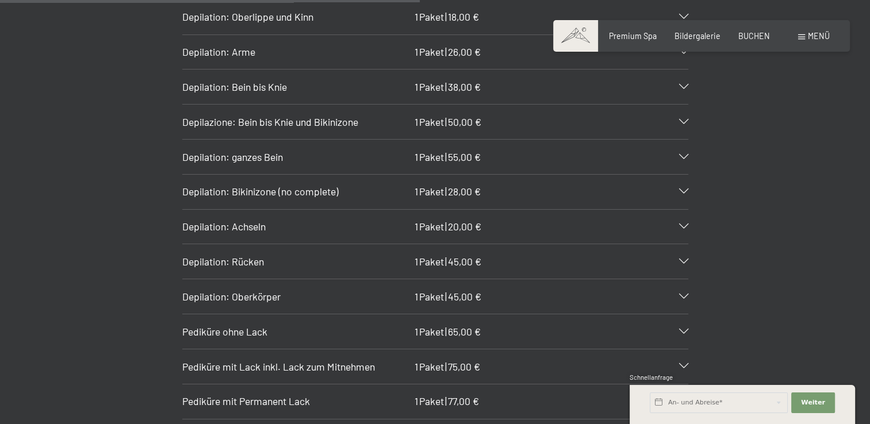
scroll to position [3908, 0]
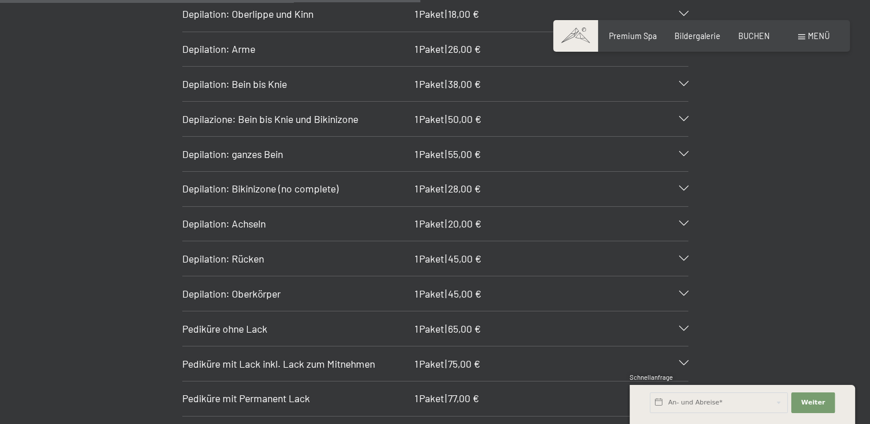
click at [685, 312] on div "Pediküre ohne Lack 1 Paket | 65,00 €" at bounding box center [435, 329] width 506 height 34
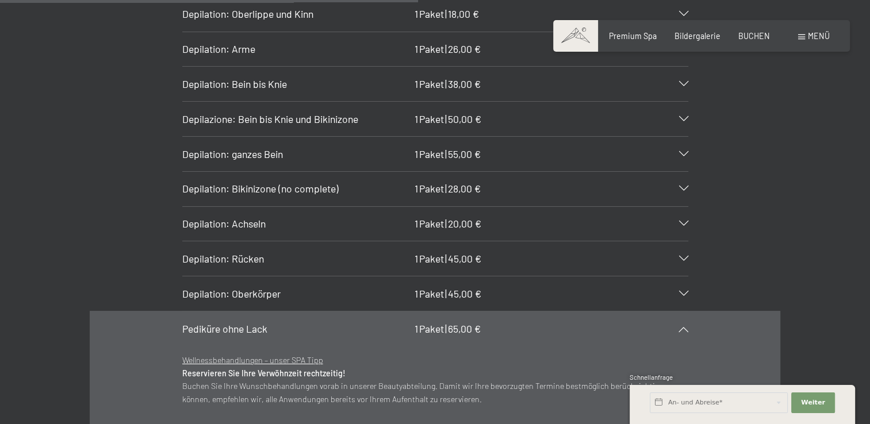
scroll to position [3966, 0]
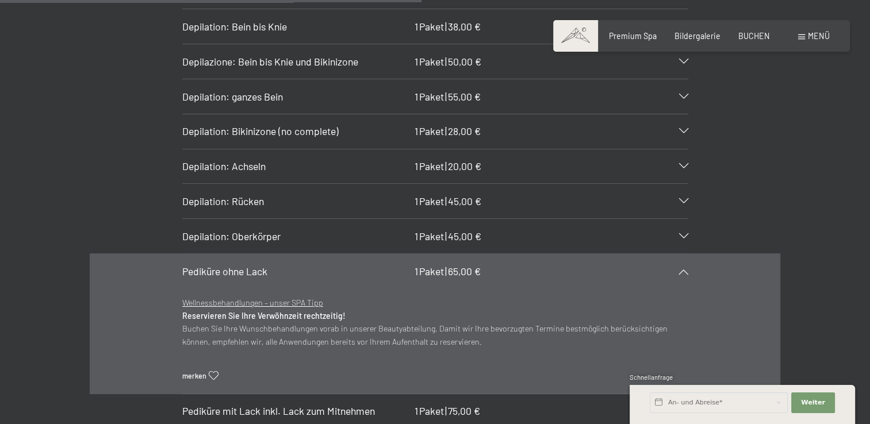
click at [687, 254] on div "Pediküre ohne Lack 1 Paket | 65,00 €" at bounding box center [435, 271] width 506 height 34
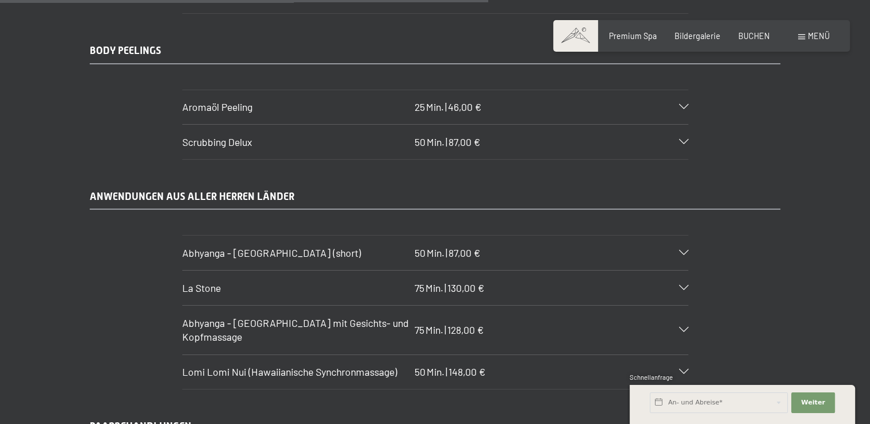
scroll to position [4541, 0]
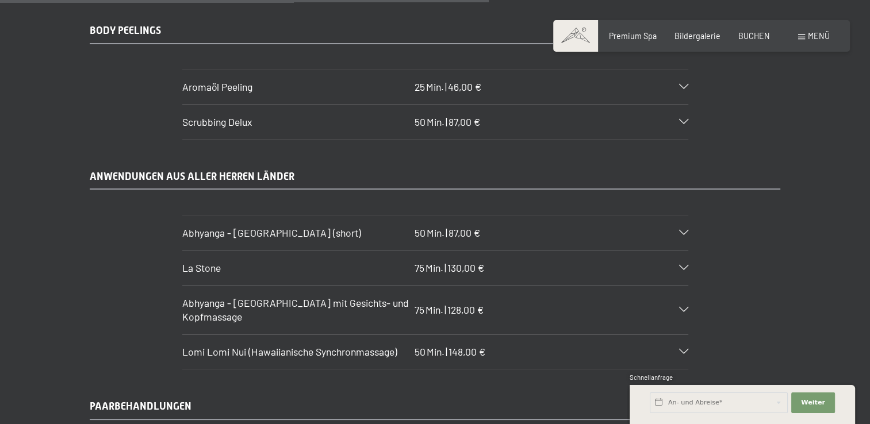
click at [679, 349] on icon at bounding box center [683, 351] width 9 height 5
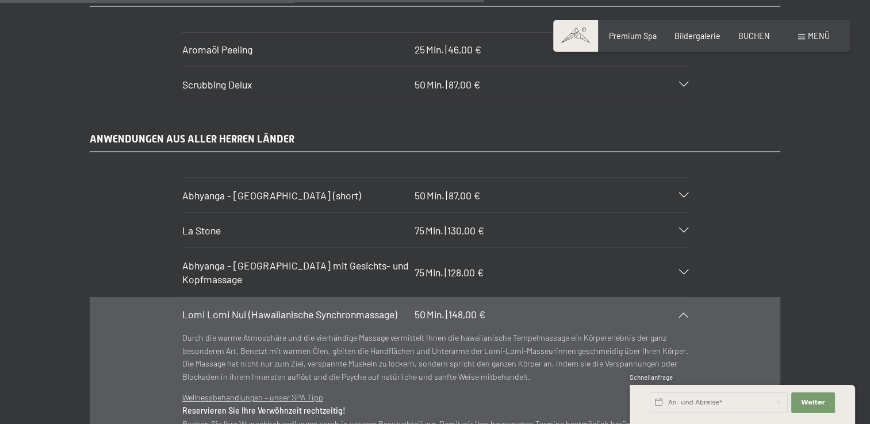
scroll to position [4598, 0]
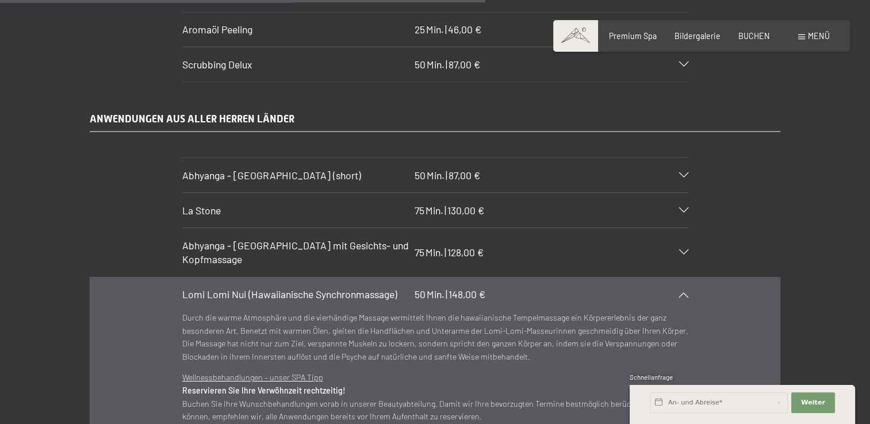
click at [682, 292] on icon at bounding box center [683, 294] width 9 height 5
